Goal: Task Accomplishment & Management: Complete application form

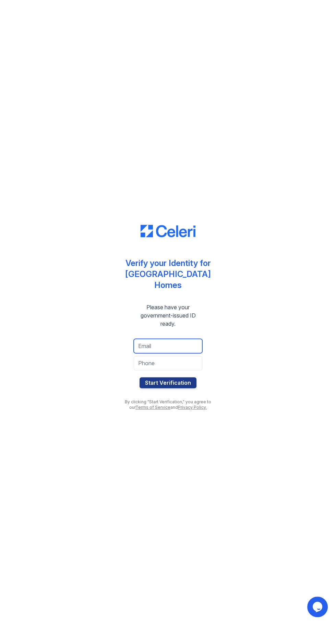
click at [185, 344] on input "email" at bounding box center [168, 346] width 69 height 14
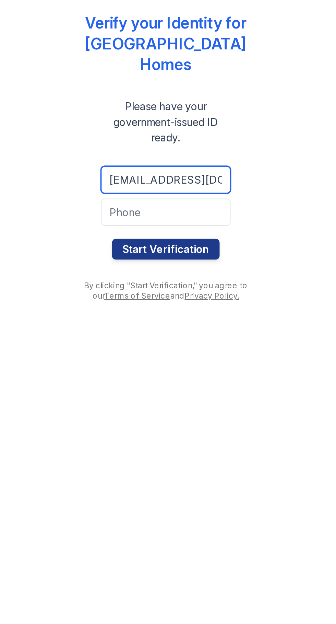
type input "tresselas@yahoo.com"
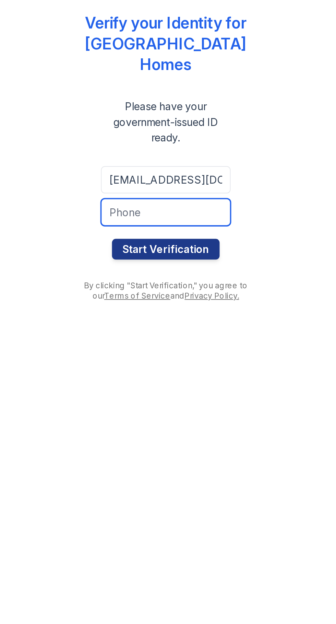
click at [186, 363] on input "tel" at bounding box center [168, 363] width 69 height 14
type input "6823191097"
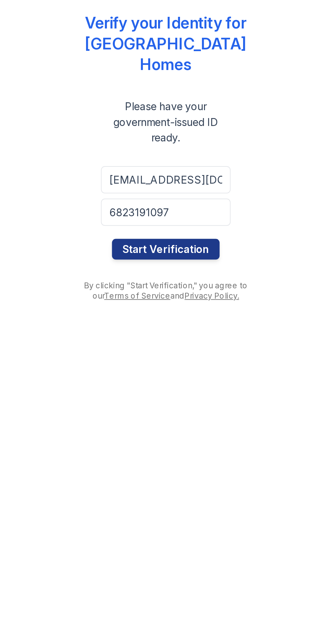
click at [185, 381] on button "Start Verification" at bounding box center [168, 382] width 57 height 11
